Goal: Navigation & Orientation: Find specific page/section

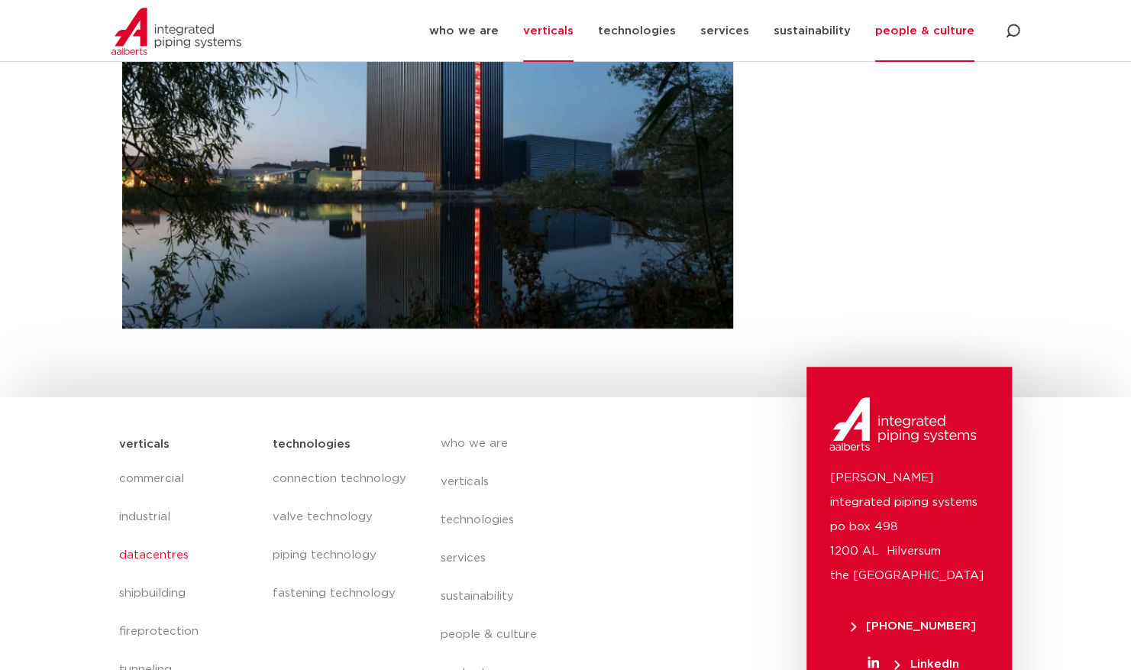
scroll to position [537, 0]
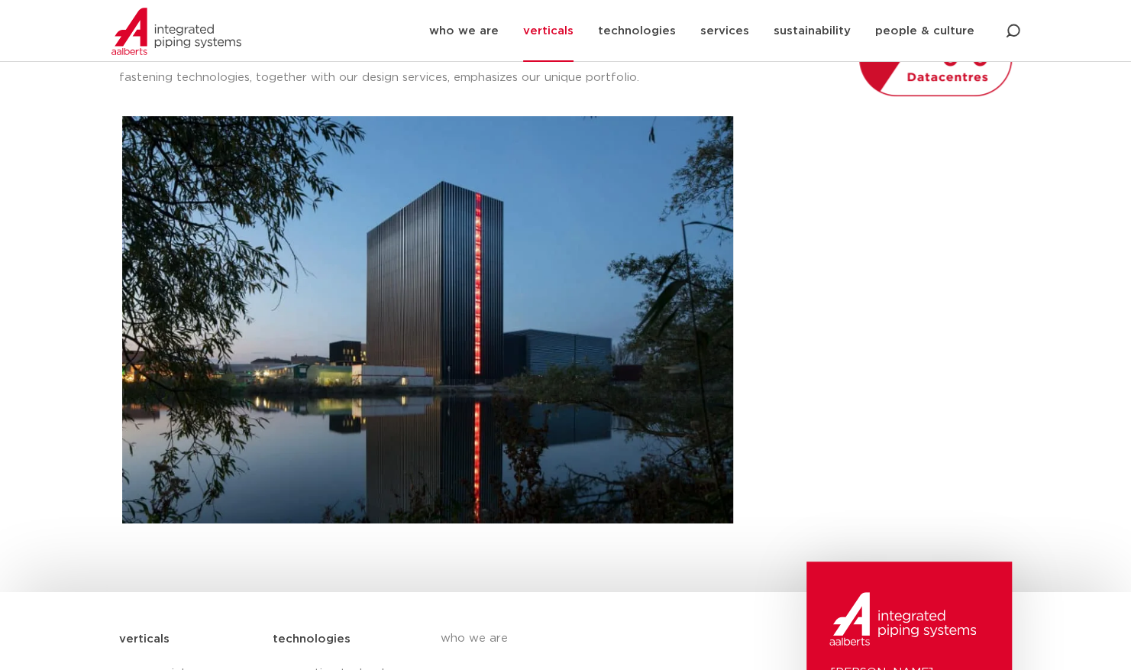
scroll to position [69, 0]
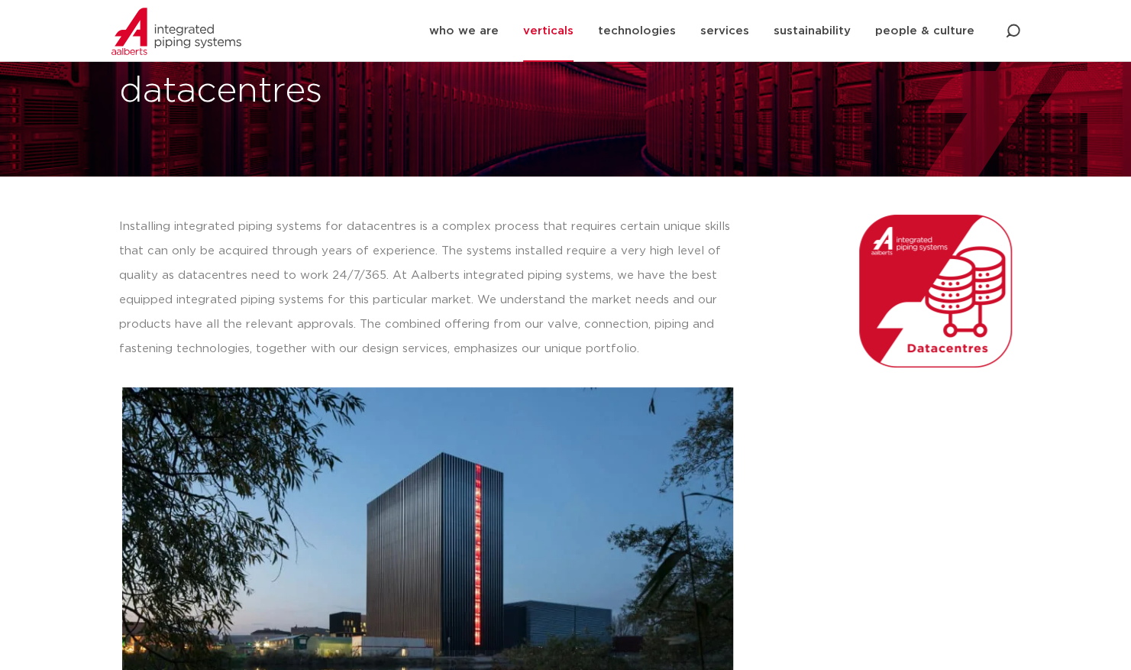
drag, startPoint x: 995, startPoint y: 295, endPoint x: 965, endPoint y: 299, distance: 30.0
click at [995, 295] on img at bounding box center [935, 291] width 153 height 153
click at [939, 302] on img at bounding box center [935, 291] width 153 height 153
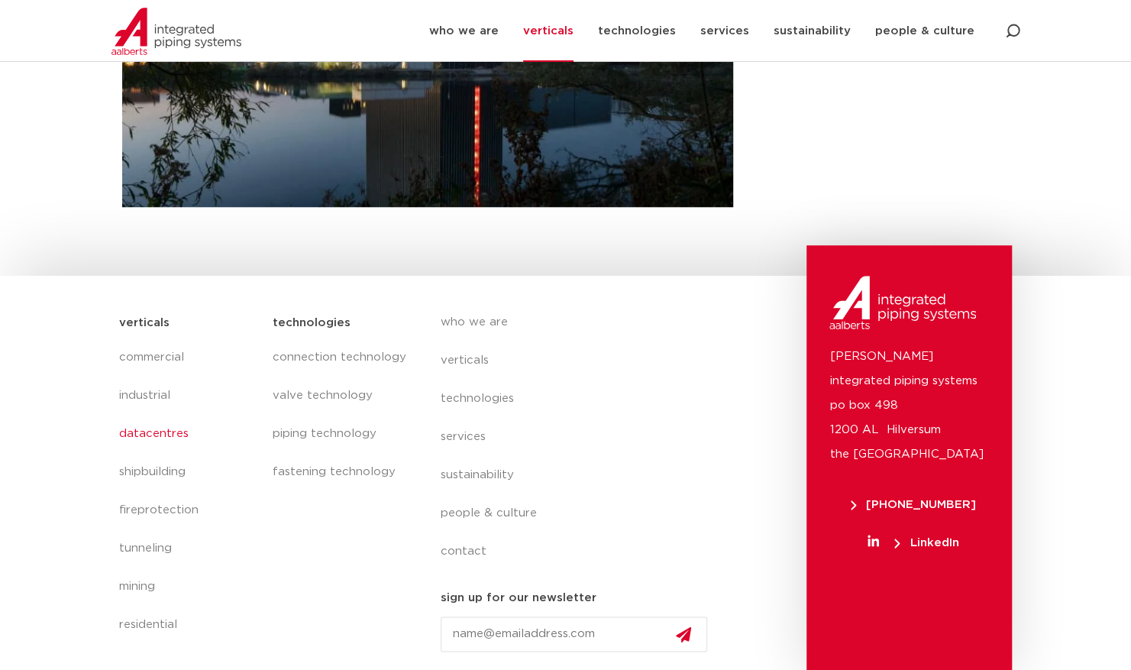
scroll to position [657, 0]
click at [173, 434] on link "datacentres" at bounding box center [188, 433] width 138 height 38
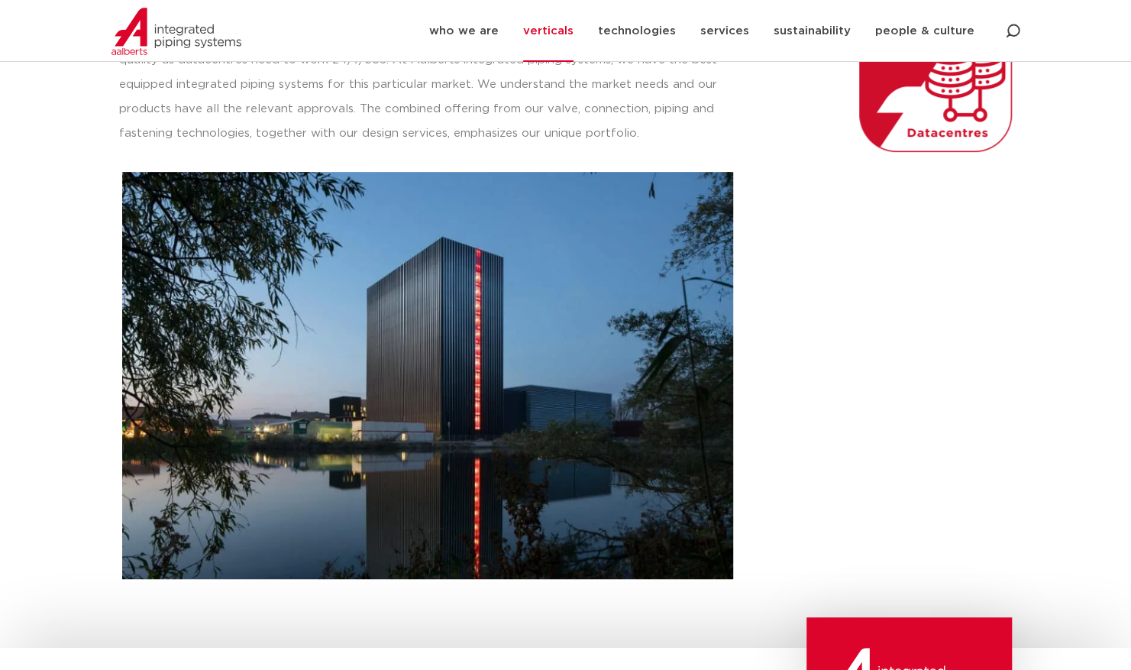
scroll to position [657, 0]
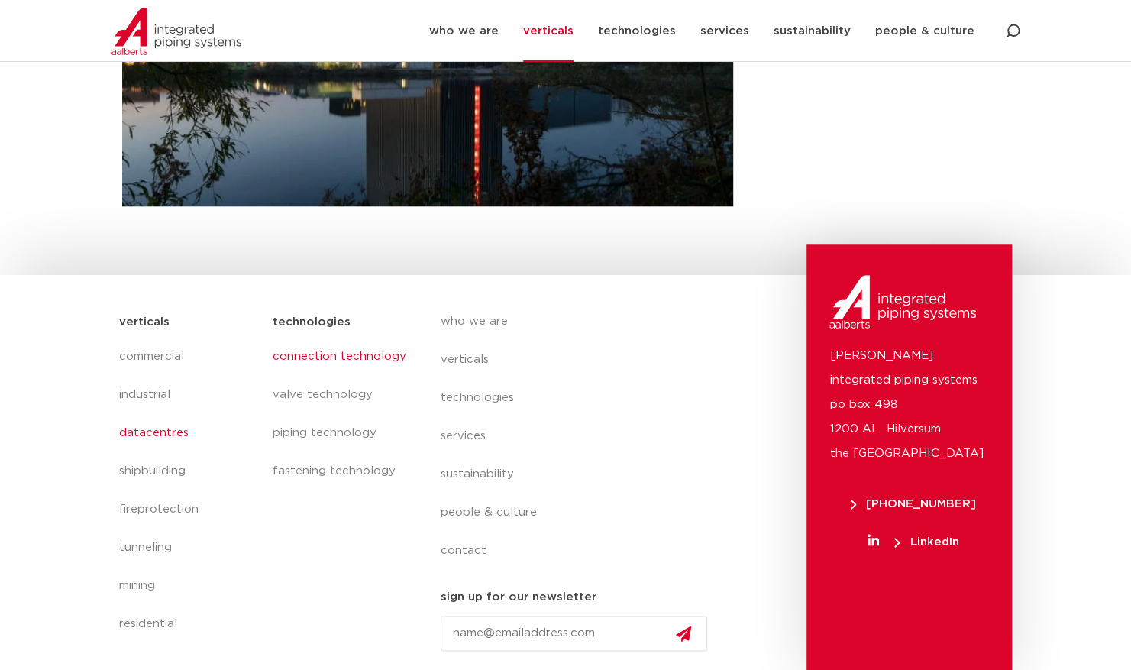
click at [312, 357] on link "connection technology" at bounding box center [340, 356] width 137 height 38
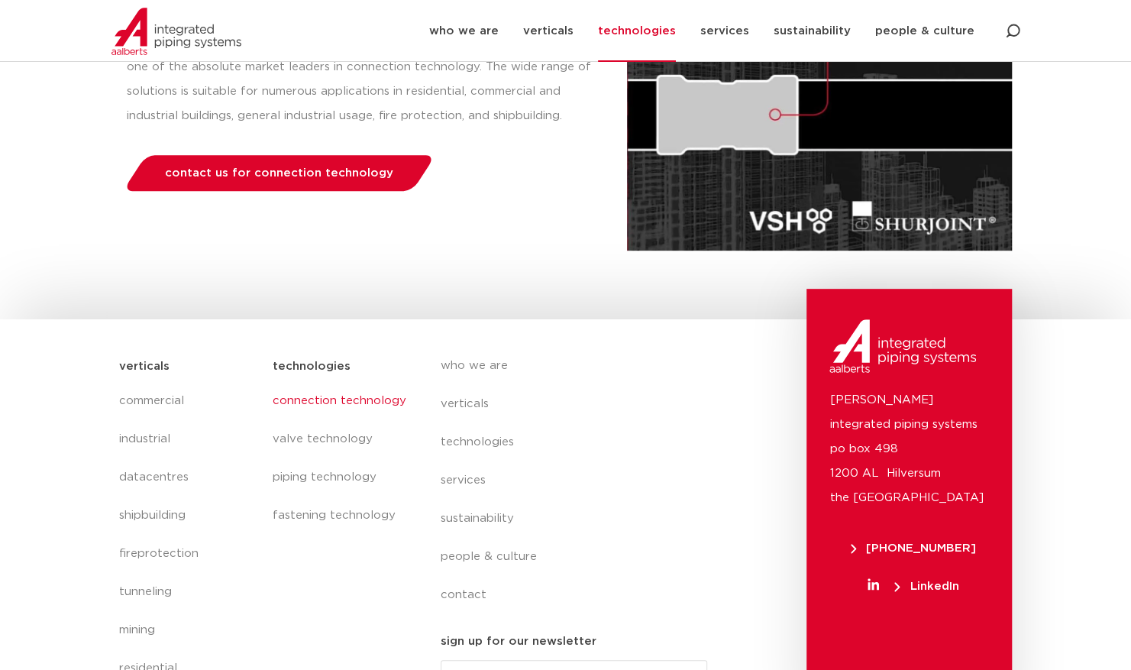
scroll to position [348, 0]
